Goal: Task Accomplishment & Management: Manage account settings

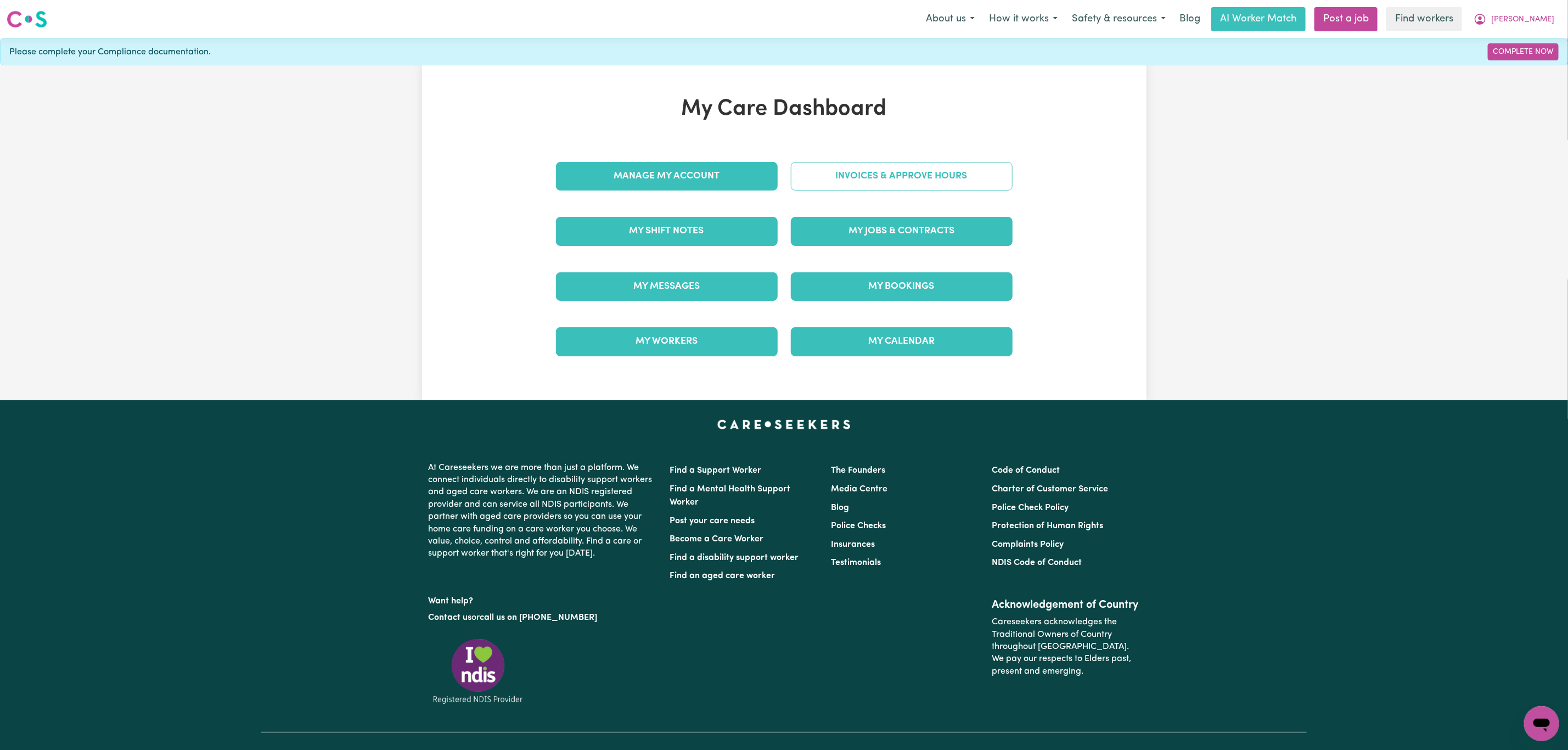
click at [874, 183] on link "Invoices & Approve Hours" at bounding box center [901, 176] width 222 height 29
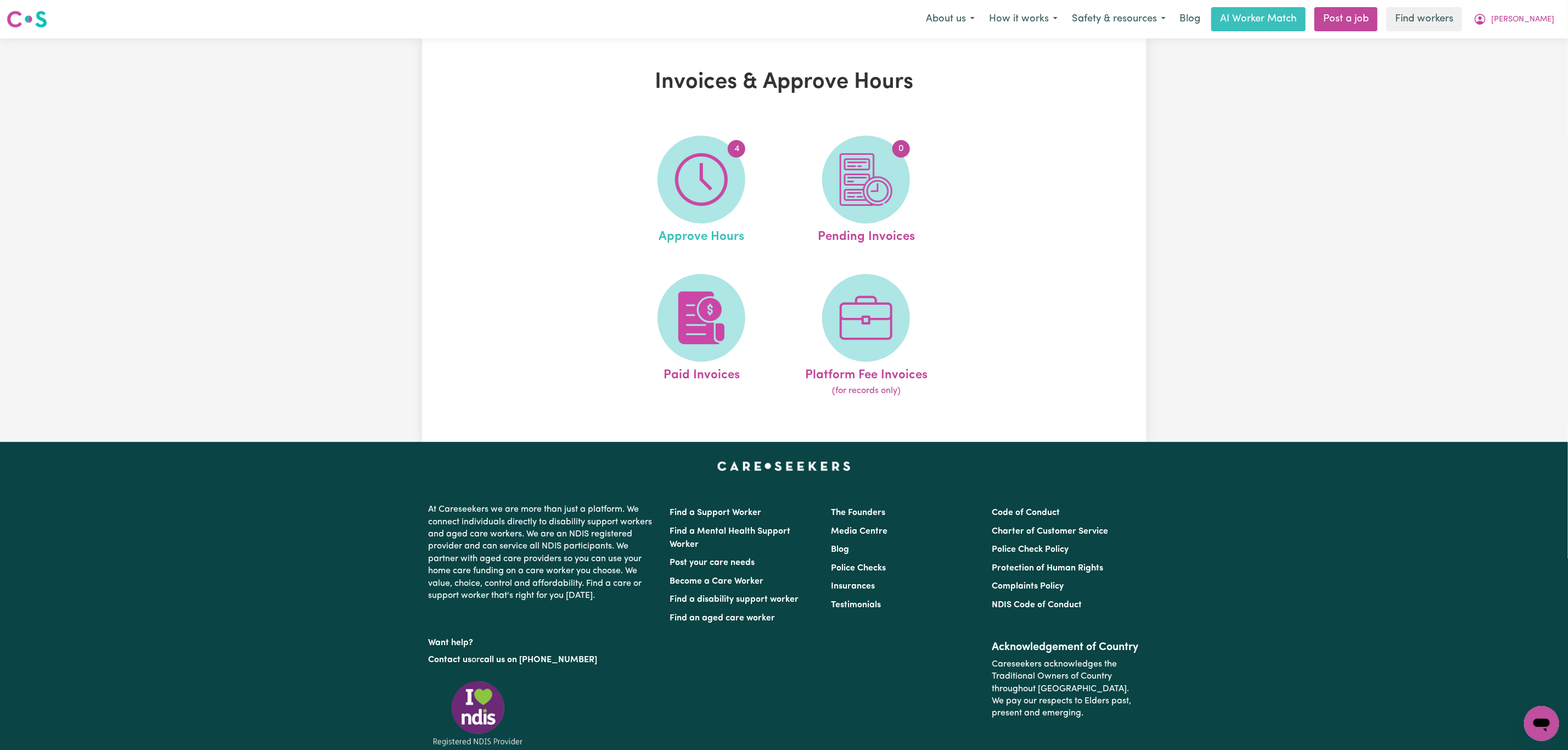
click at [753, 218] on link "4 Approve Hours" at bounding box center [701, 191] width 158 height 111
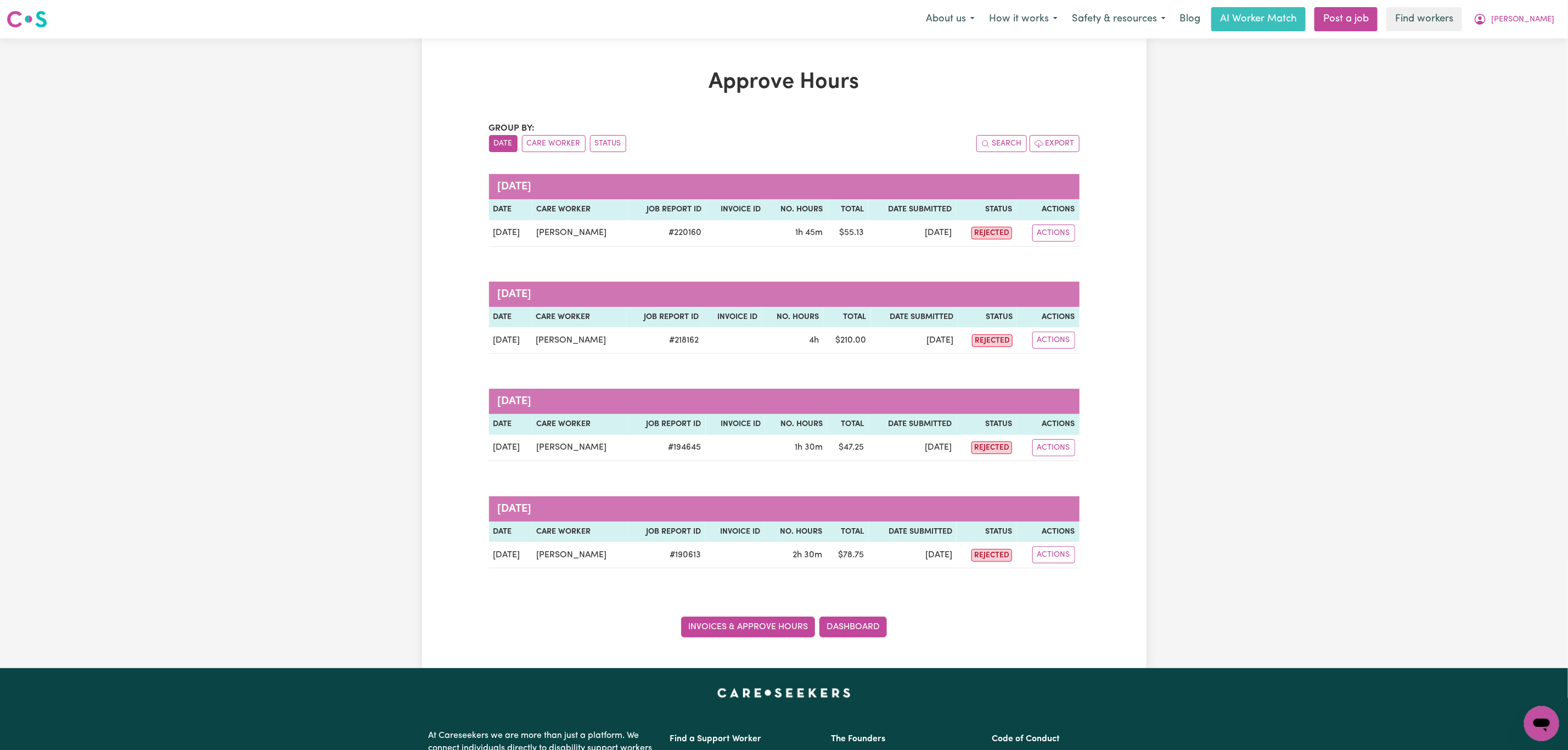
click at [753, 634] on link "Invoices & Approve Hours" at bounding box center [748, 627] width 134 height 21
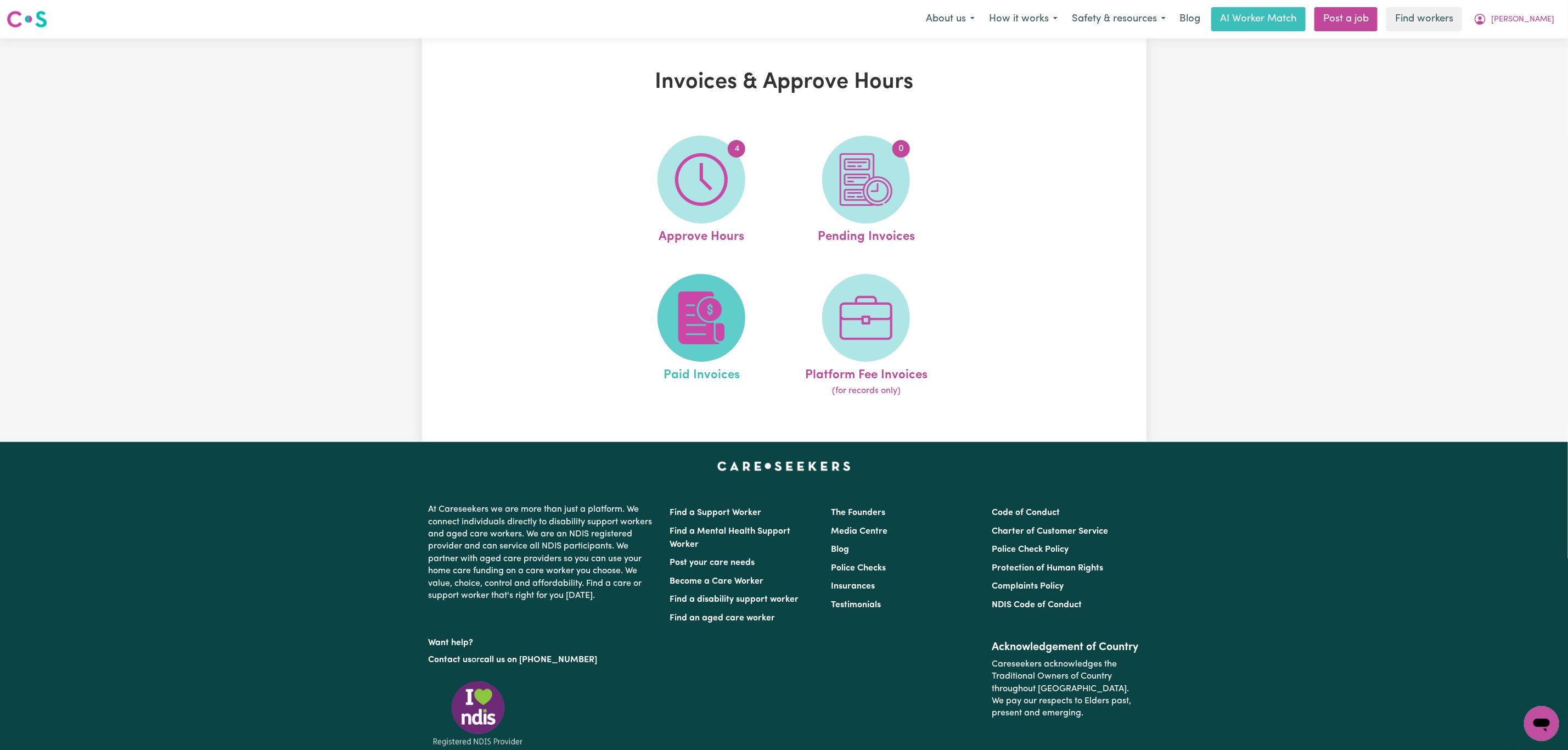
click at [695, 336] on img at bounding box center [701, 318] width 53 height 53
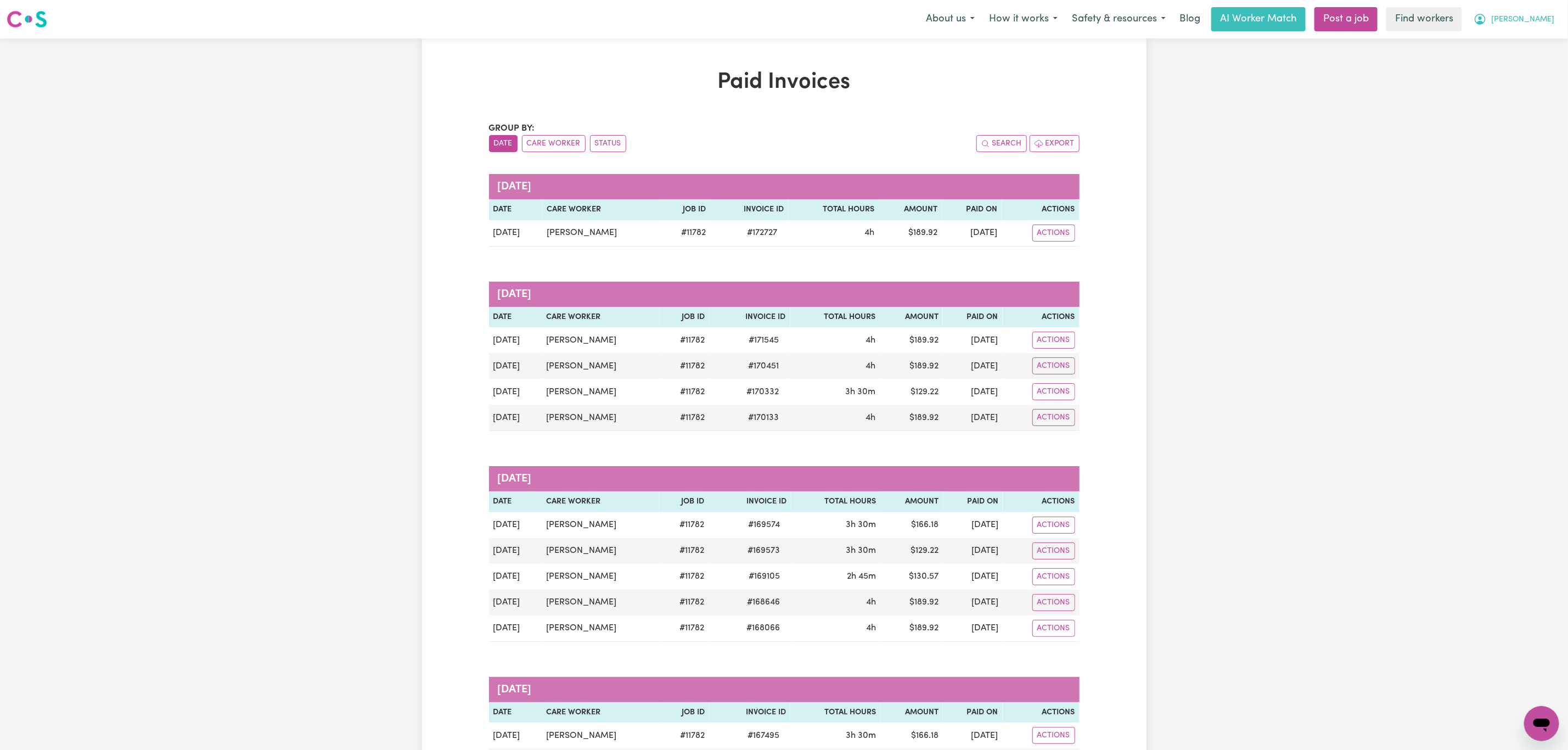
click at [1537, 12] on button "[PERSON_NAME]" at bounding box center [1514, 19] width 95 height 23
click at [1525, 65] on link "Logout" at bounding box center [1517, 63] width 86 height 21
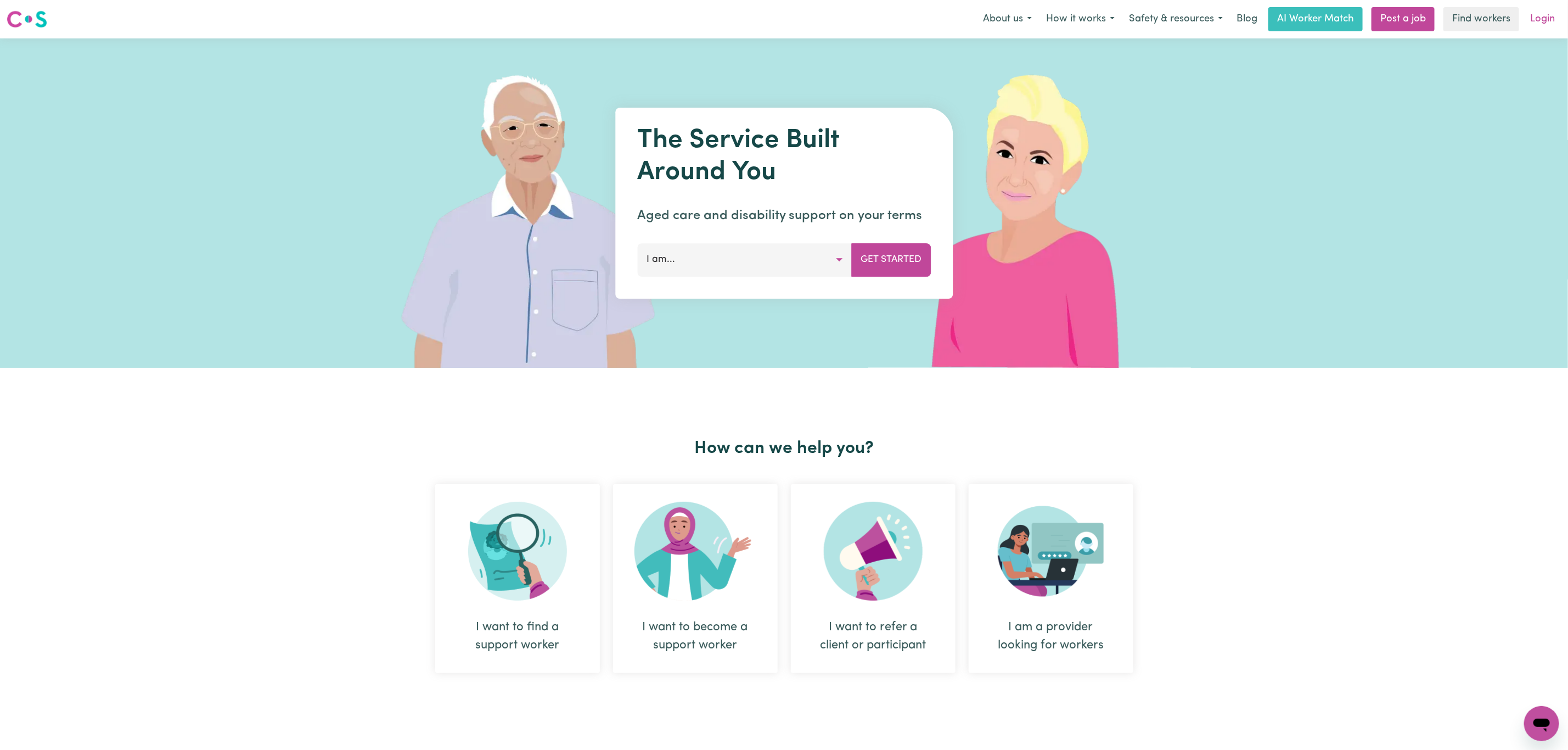
click at [1548, 7] on link "Login" at bounding box center [1542, 19] width 38 height 24
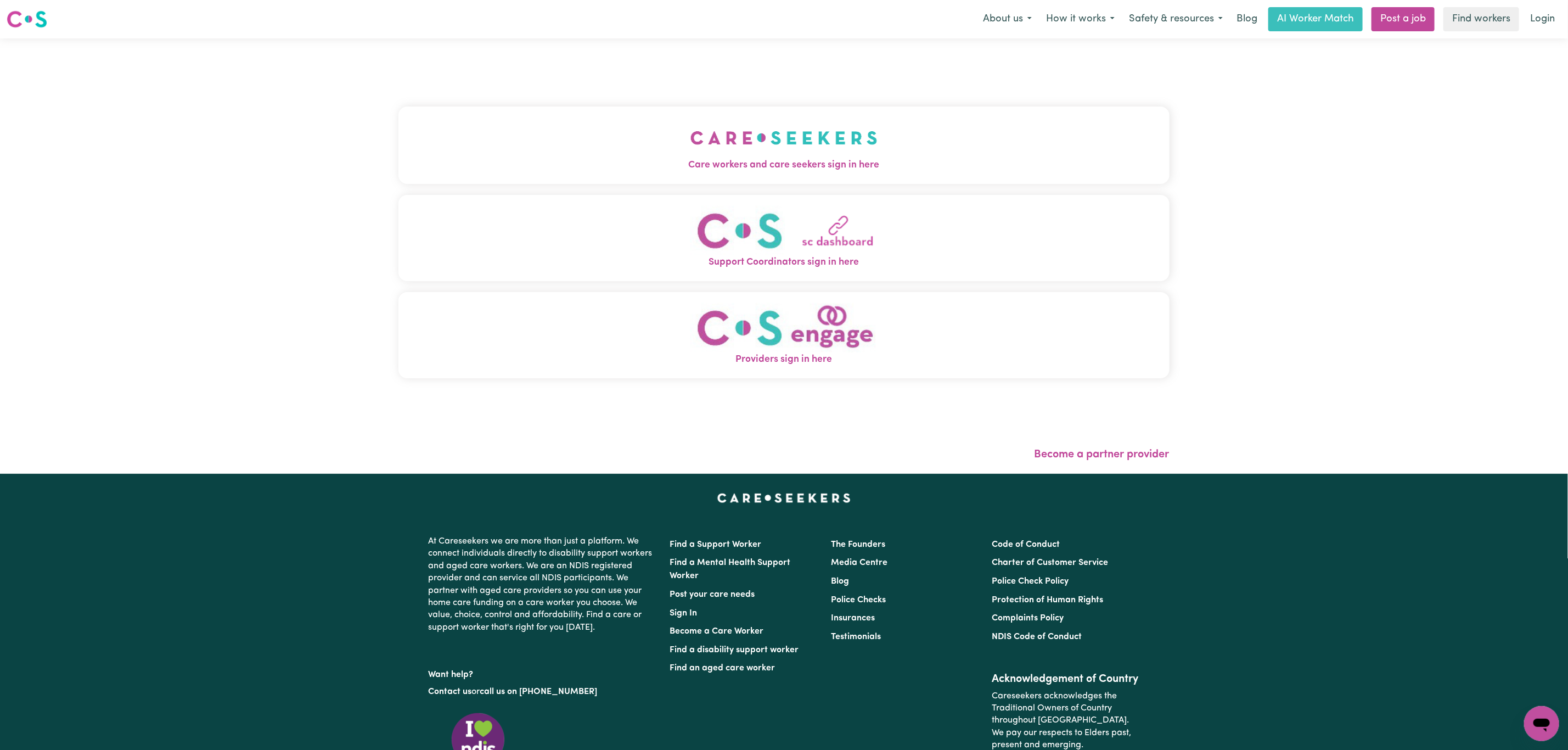
click at [588, 148] on button "Care workers and care seekers sign in here" at bounding box center [784, 145] width 771 height 77
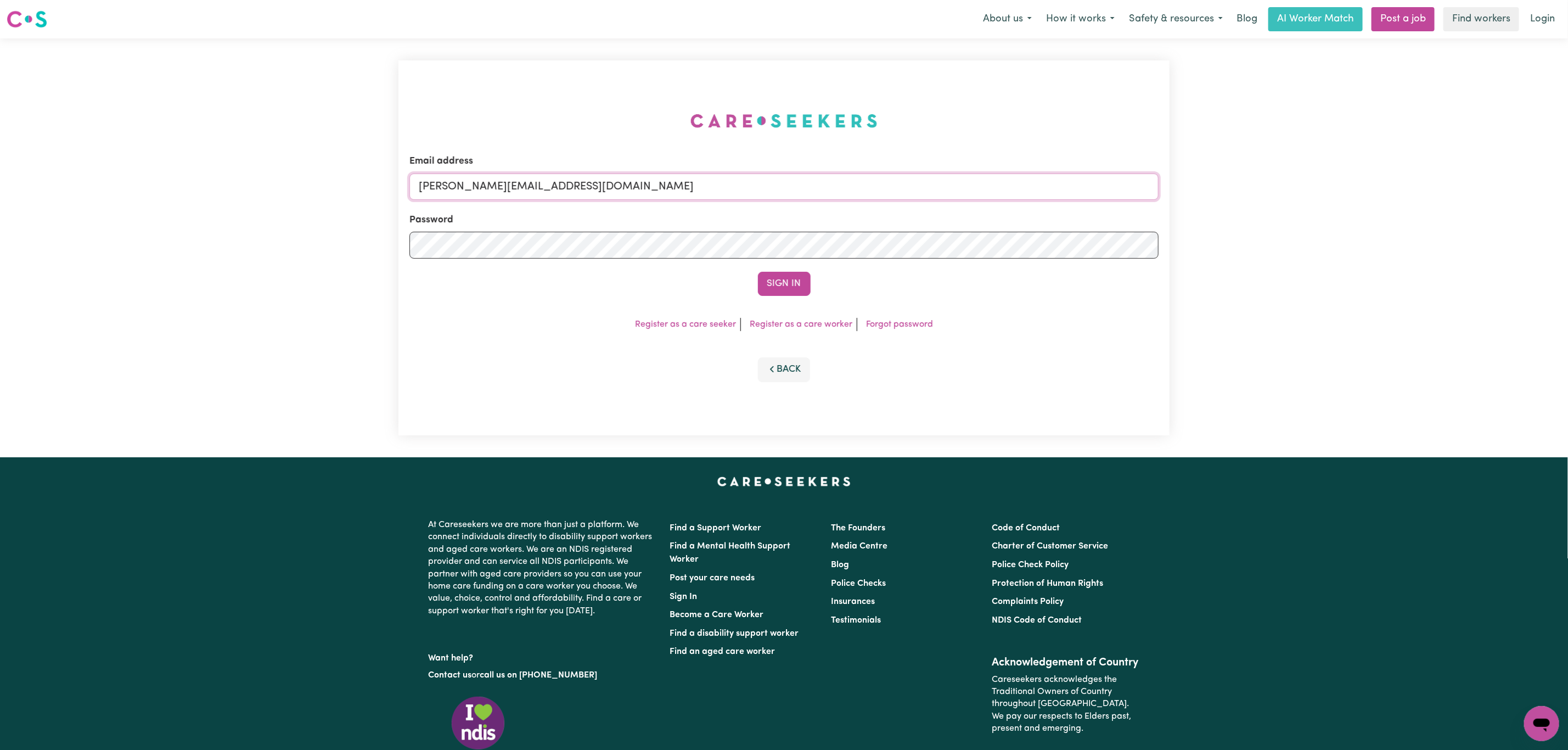
drag, startPoint x: 449, startPoint y: 188, endPoint x: 481, endPoint y: 199, distance: 33.8
click at [448, 188] on input "[PERSON_NAME][EMAIL_ADDRESS][DOMAIN_NAME]" at bounding box center [784, 186] width 749 height 26
drag, startPoint x: 481, startPoint y: 181, endPoint x: 776, endPoint y: 202, distance: 295.7
click at [776, 201] on form "Email address [EMAIL_ADDRESS][PERSON_NAME][DOMAIN_NAME] Password Sign In" at bounding box center [784, 225] width 749 height 142
type input "[EMAIL_ADDRESS][DOMAIN_NAME]"
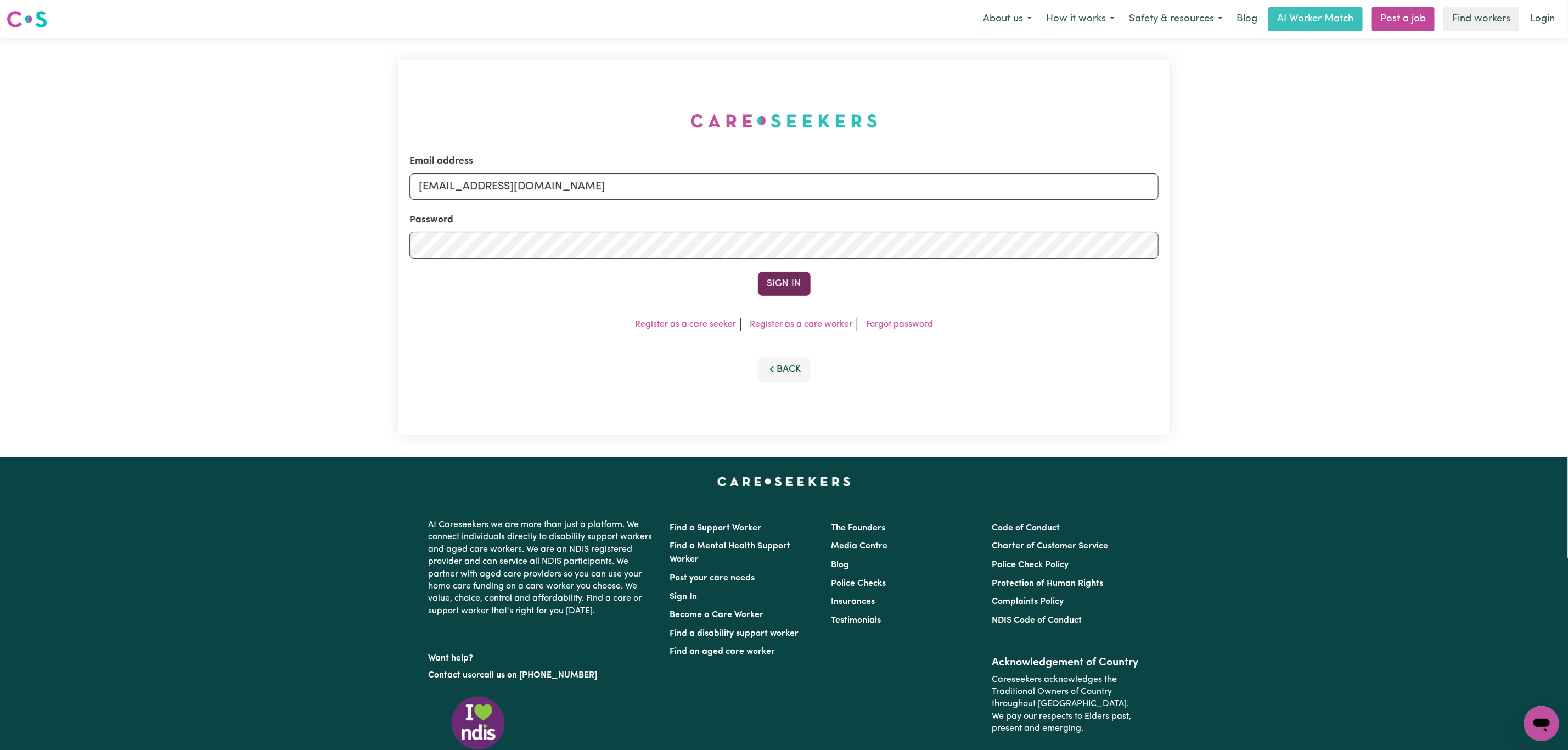
click at [779, 287] on button "Sign In" at bounding box center [784, 284] width 53 height 24
